Goal: Transaction & Acquisition: Purchase product/service

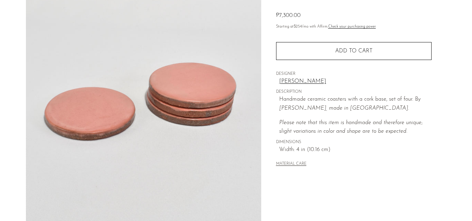
scroll to position [69, 0]
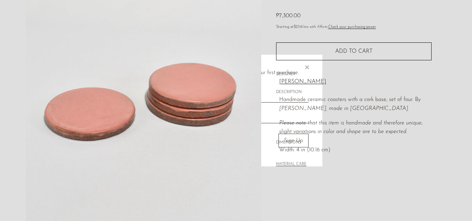
click at [257, 115] on img at bounding box center [143, 92] width 235 height 259
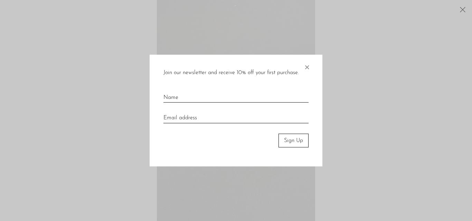
click at [307, 66] on span "×" at bounding box center [306, 66] width 7 height 22
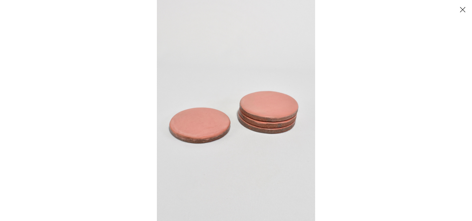
click at [459, 8] on button "Close" at bounding box center [462, 9] width 12 height 12
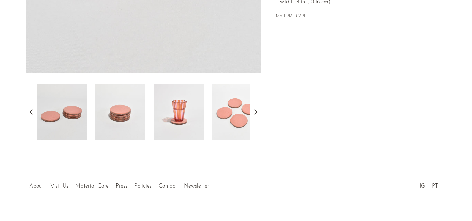
scroll to position [228, 0]
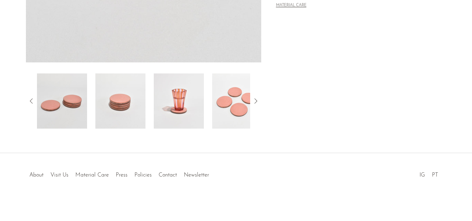
click at [246, 103] on img at bounding box center [237, 101] width 50 height 55
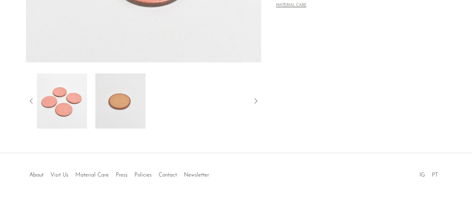
click at [111, 103] on img at bounding box center [120, 101] width 50 height 55
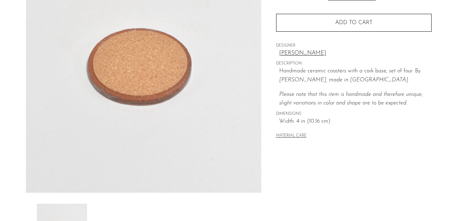
scroll to position [194, 0]
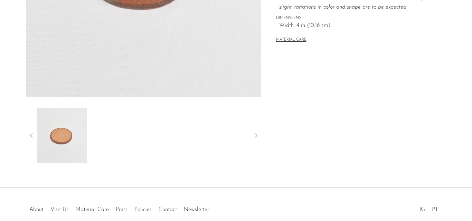
click at [32, 134] on icon at bounding box center [31, 135] width 3 height 5
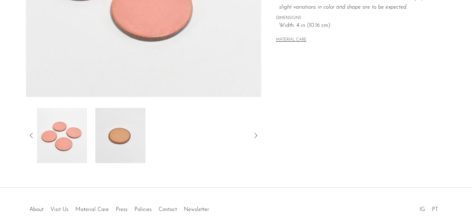
click at [62, 127] on img at bounding box center [62, 135] width 50 height 55
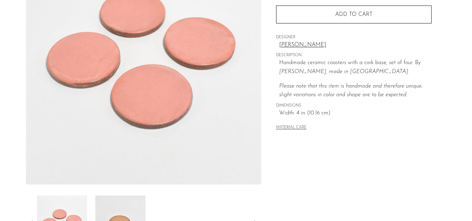
scroll to position [90, 0]
